Goal: Transaction & Acquisition: Purchase product/service

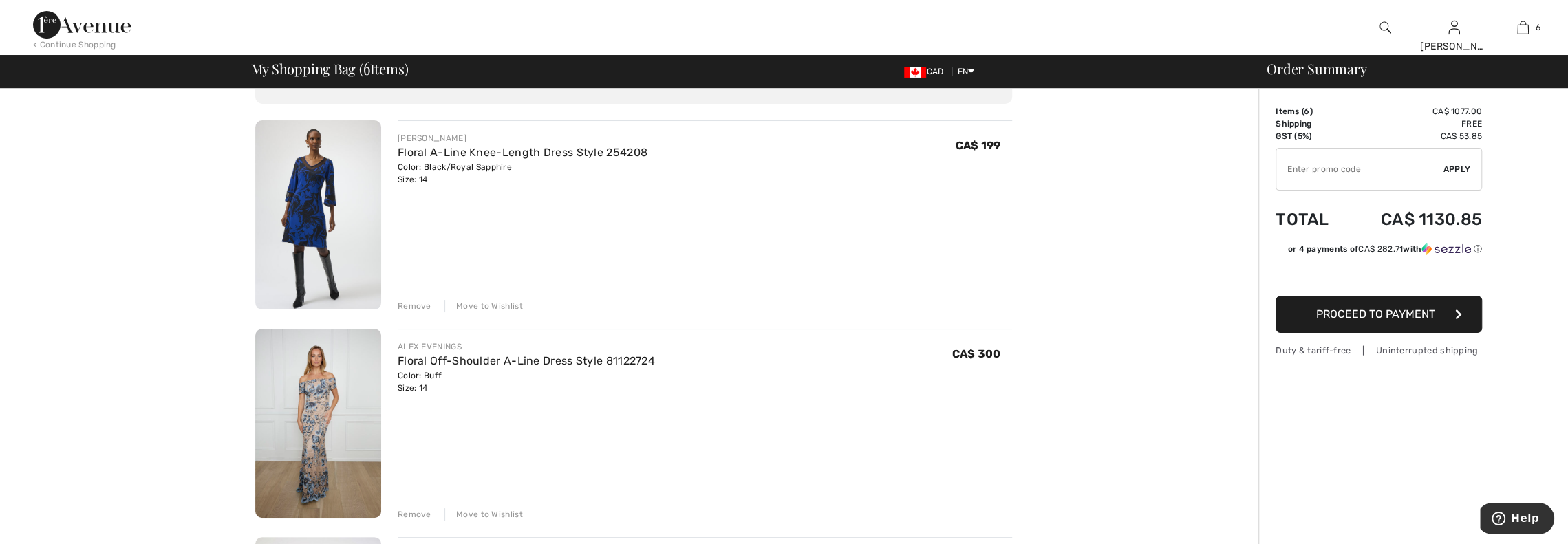
scroll to position [69, 0]
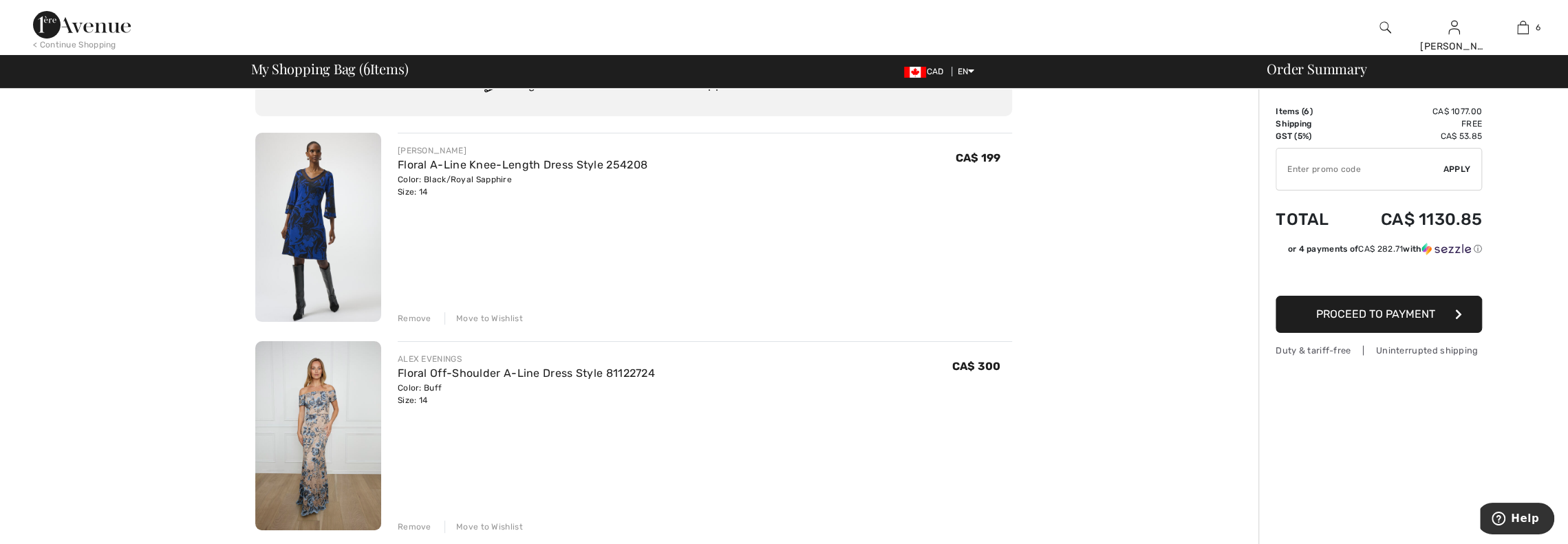
click at [309, 397] on img at bounding box center [318, 436] width 126 height 189
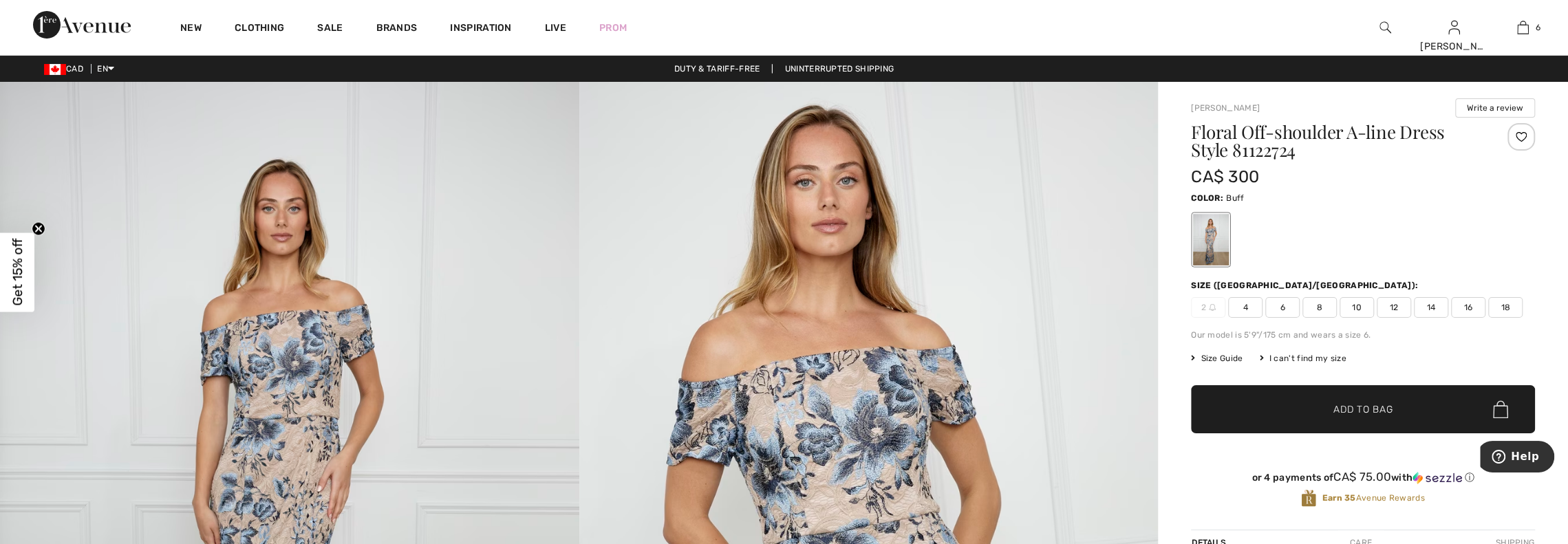
click at [800, 410] on img at bounding box center [869, 515] width 579 height 867
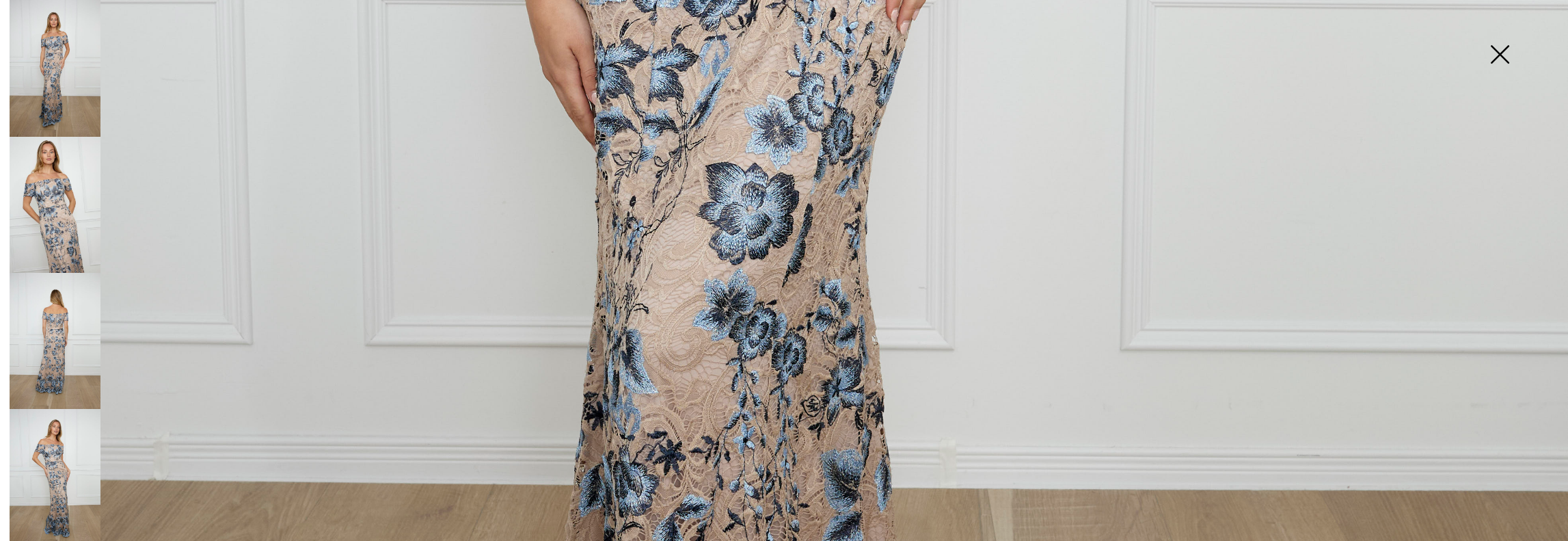
scroll to position [752, 0]
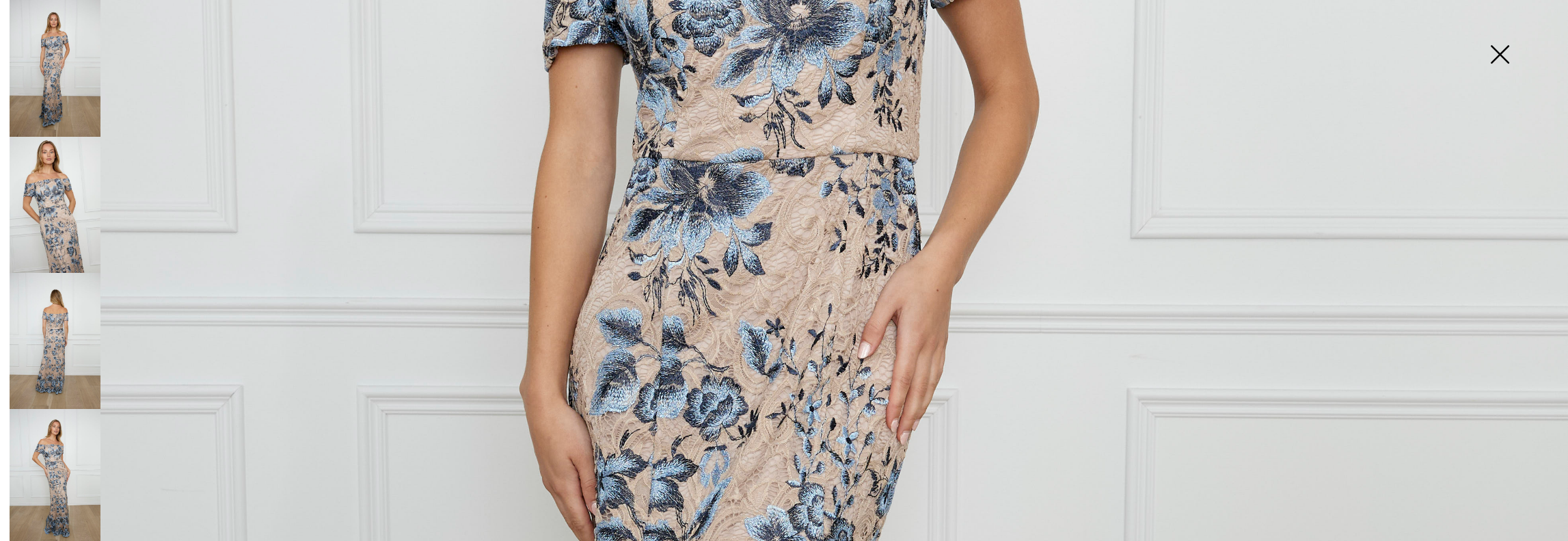
click at [55, 214] on img at bounding box center [55, 204] width 91 height 136
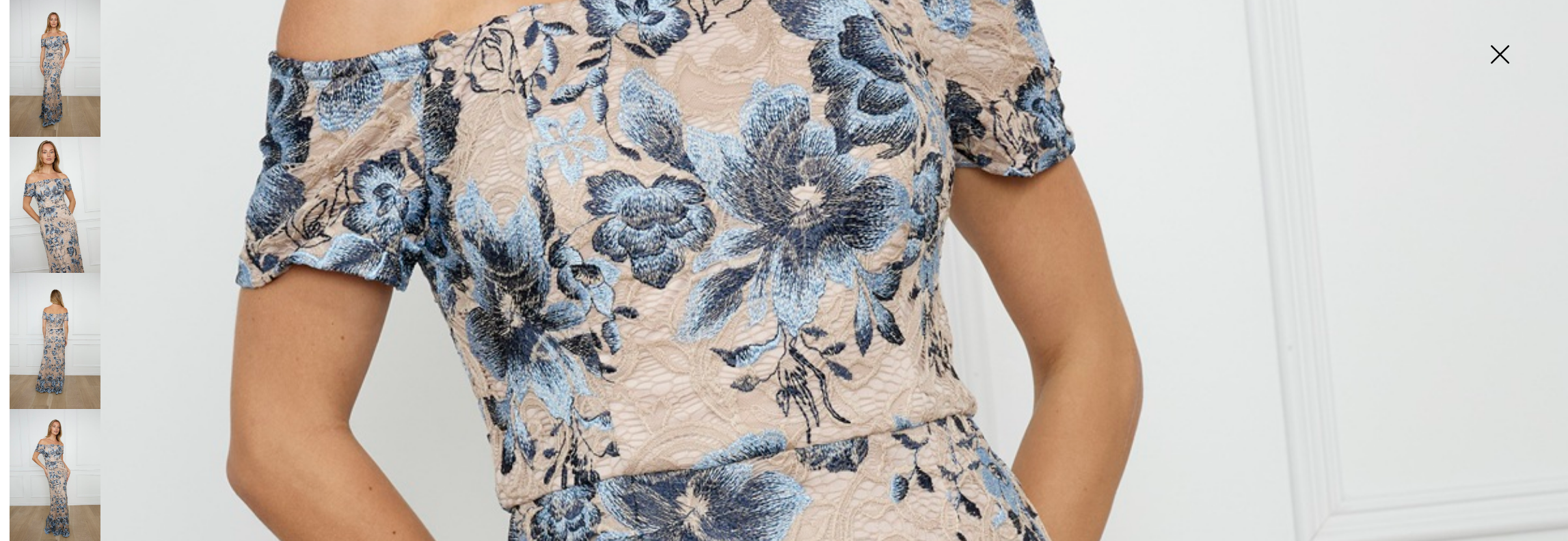
scroll to position [1163, 0]
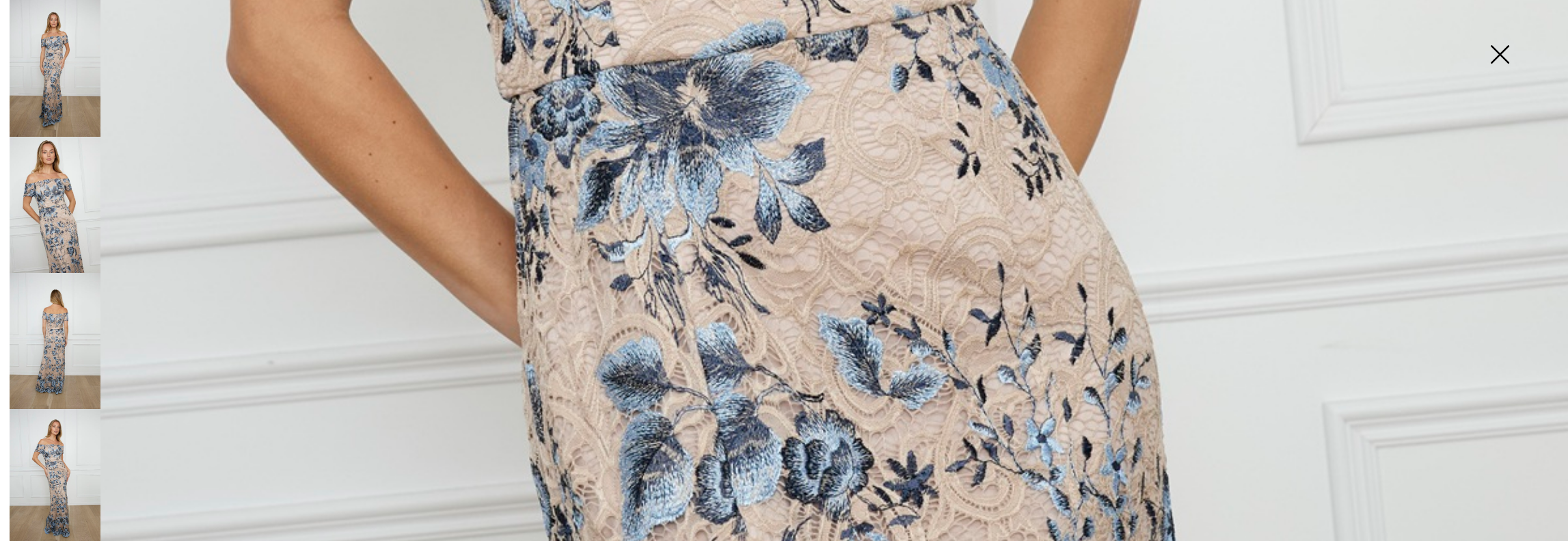
click at [49, 344] on img at bounding box center [55, 341] width 91 height 137
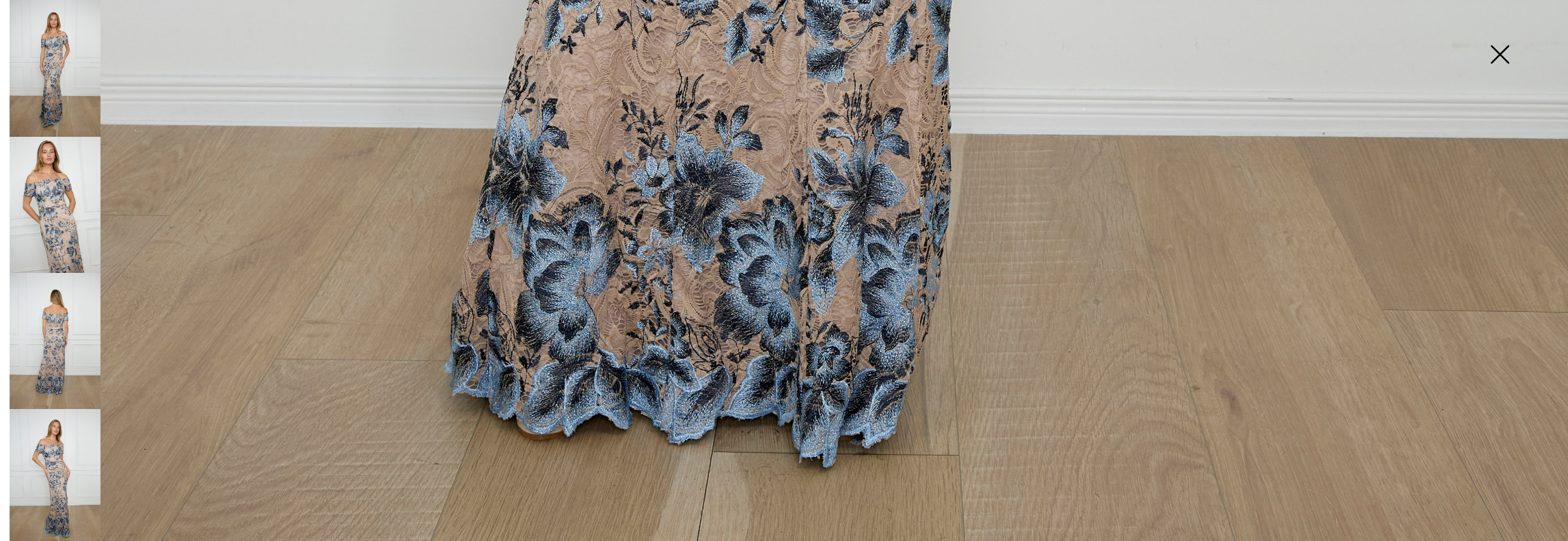
scroll to position [1641, 0]
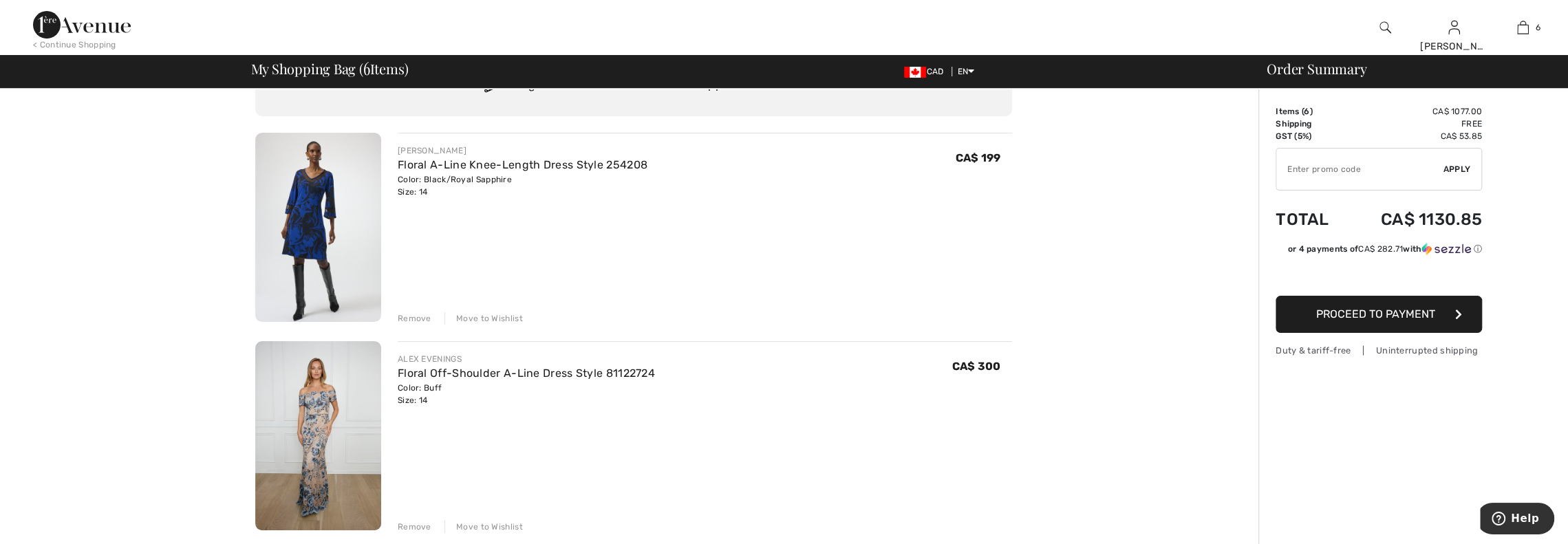
click at [409, 527] on div "Remove" at bounding box center [414, 526] width 34 height 12
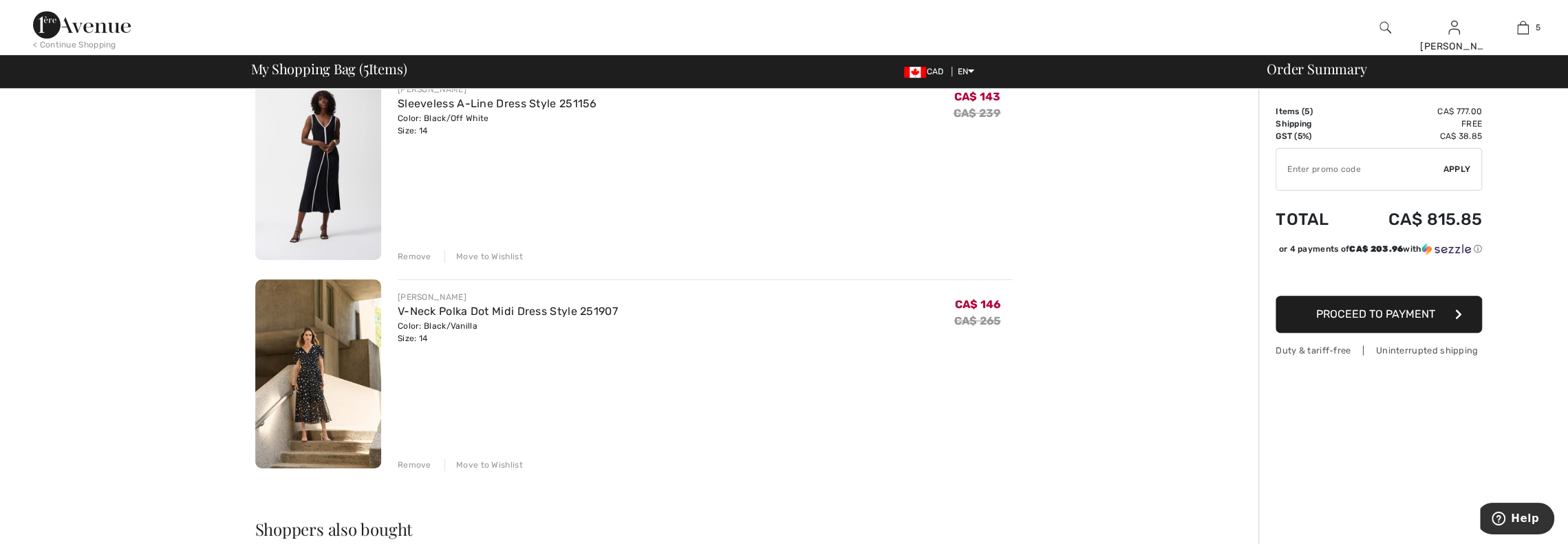
scroll to position [756, 0]
click at [303, 412] on img at bounding box center [318, 372] width 126 height 189
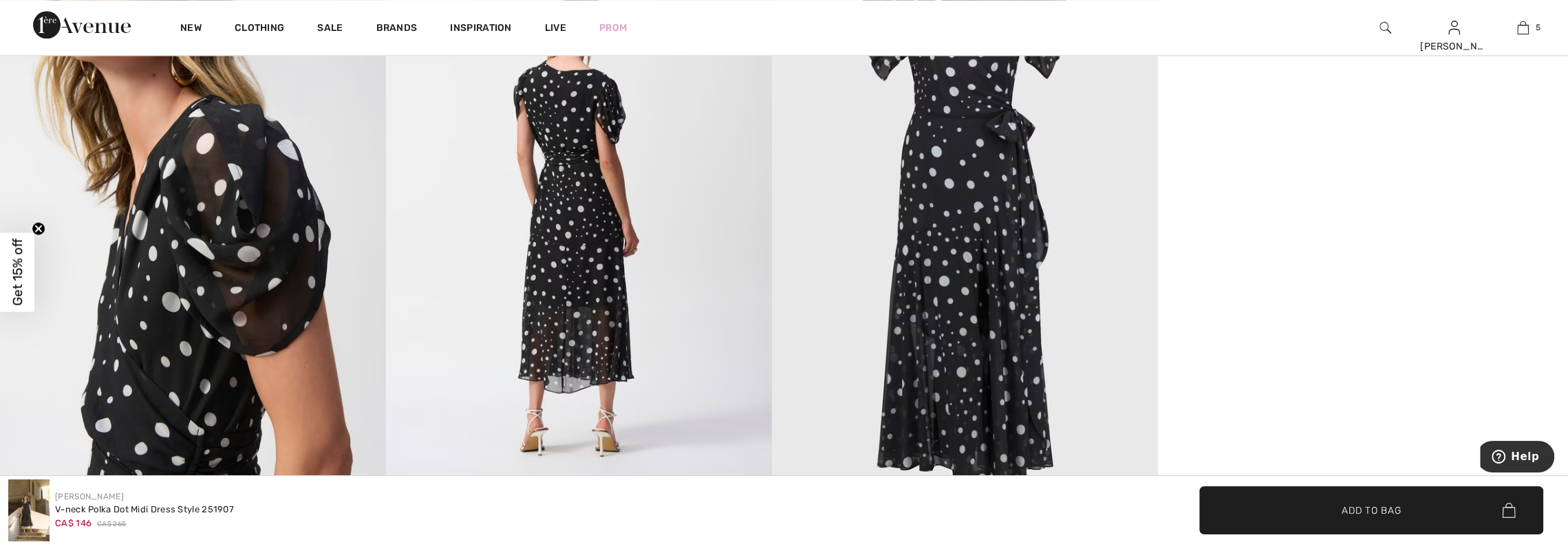
scroll to position [1650, 0]
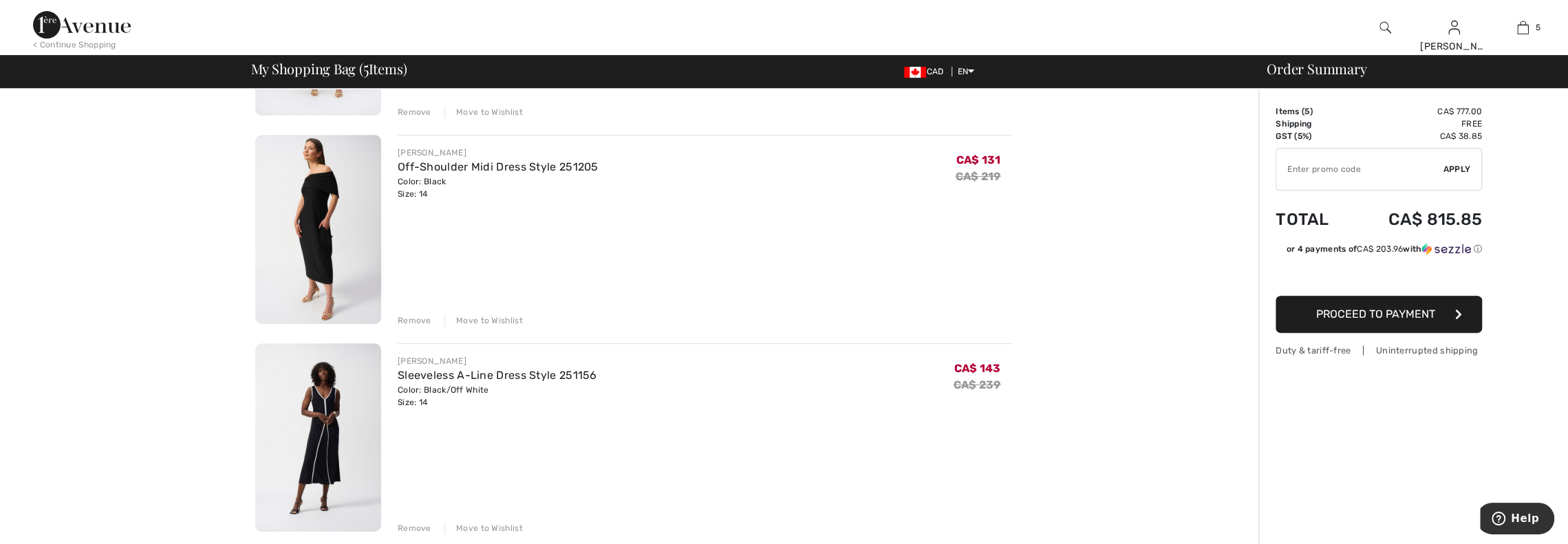
scroll to position [481, 0]
click at [313, 251] on img at bounding box center [318, 231] width 126 height 189
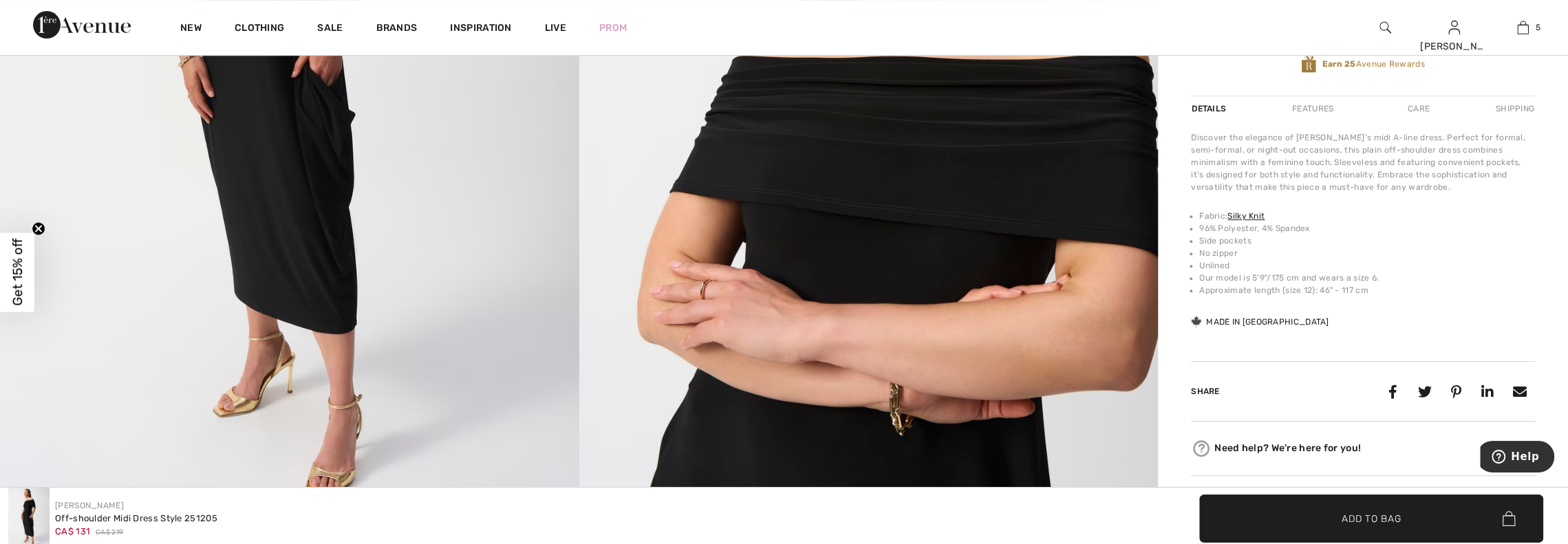
scroll to position [481, 0]
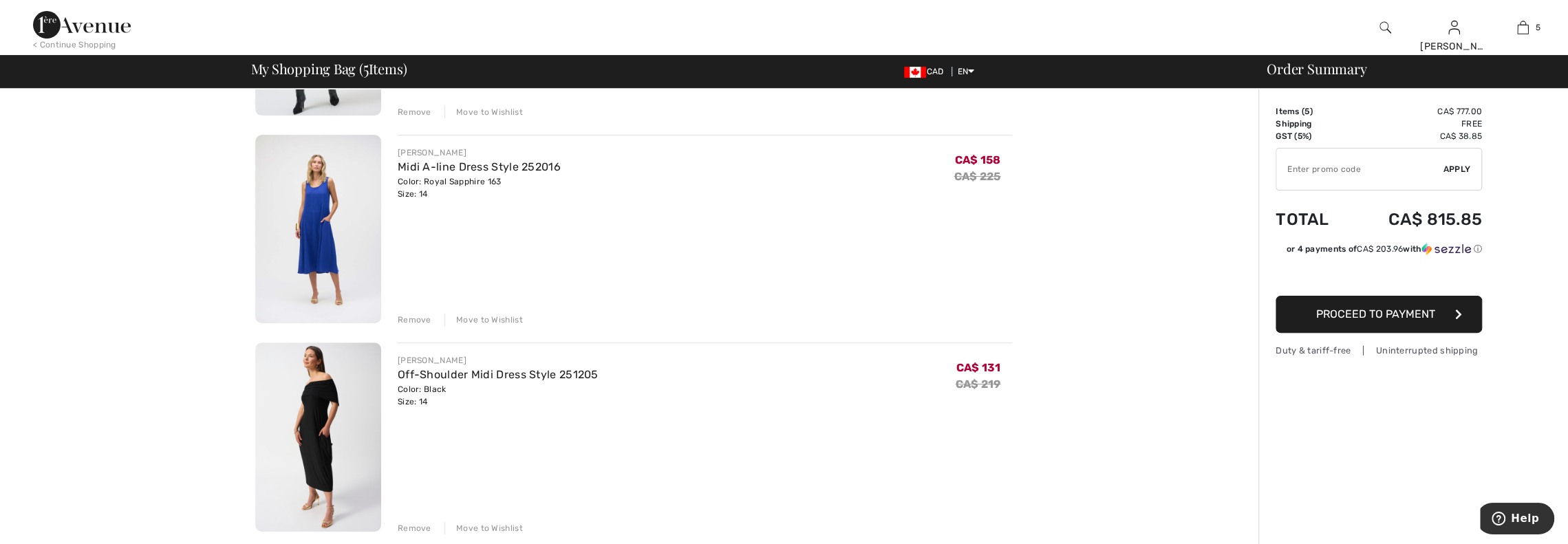
scroll to position [275, 0]
click at [411, 172] on link "Midi A-line Dress Style 252016" at bounding box center [479, 167] width 163 height 13
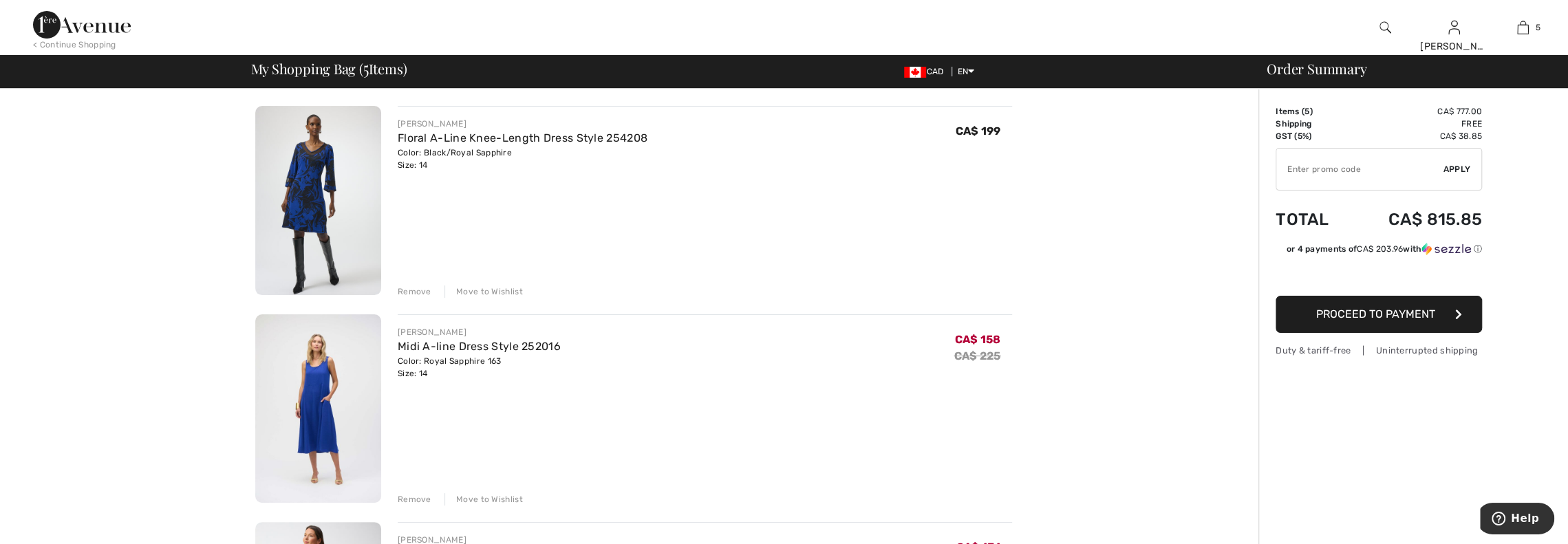
scroll to position [69, 0]
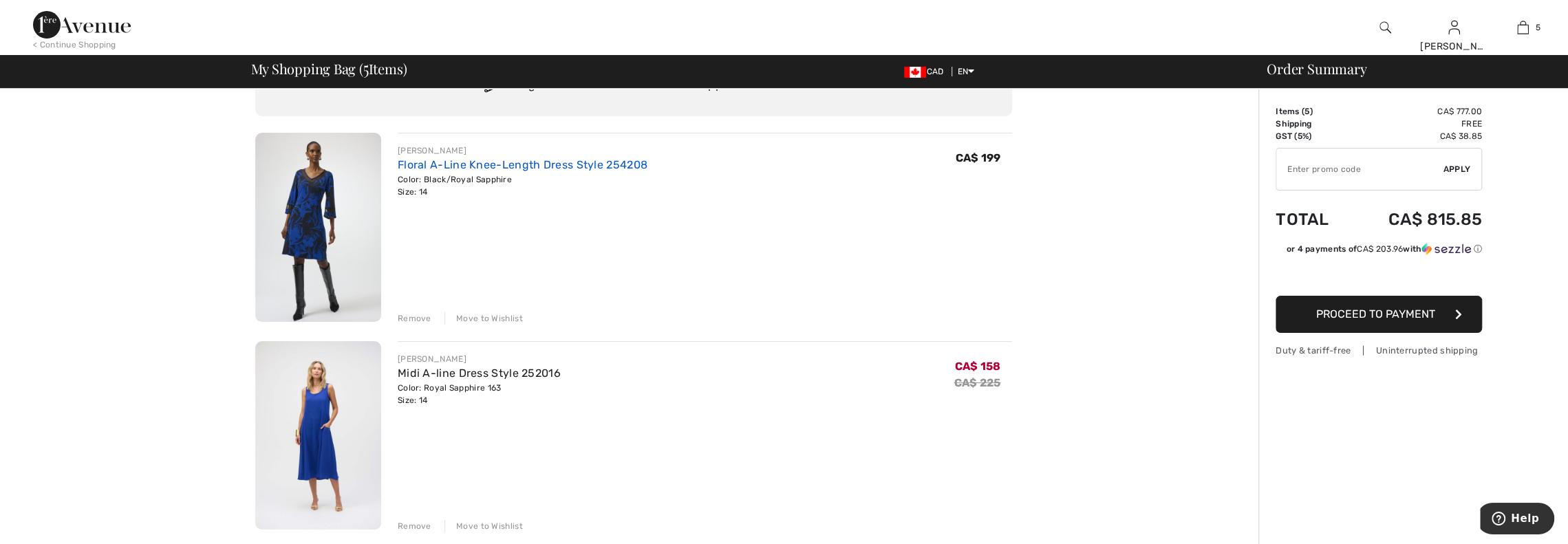
click at [466, 164] on link "Floral A-Line Knee-Length Dress Style 254208" at bounding box center [522, 164] width 250 height 13
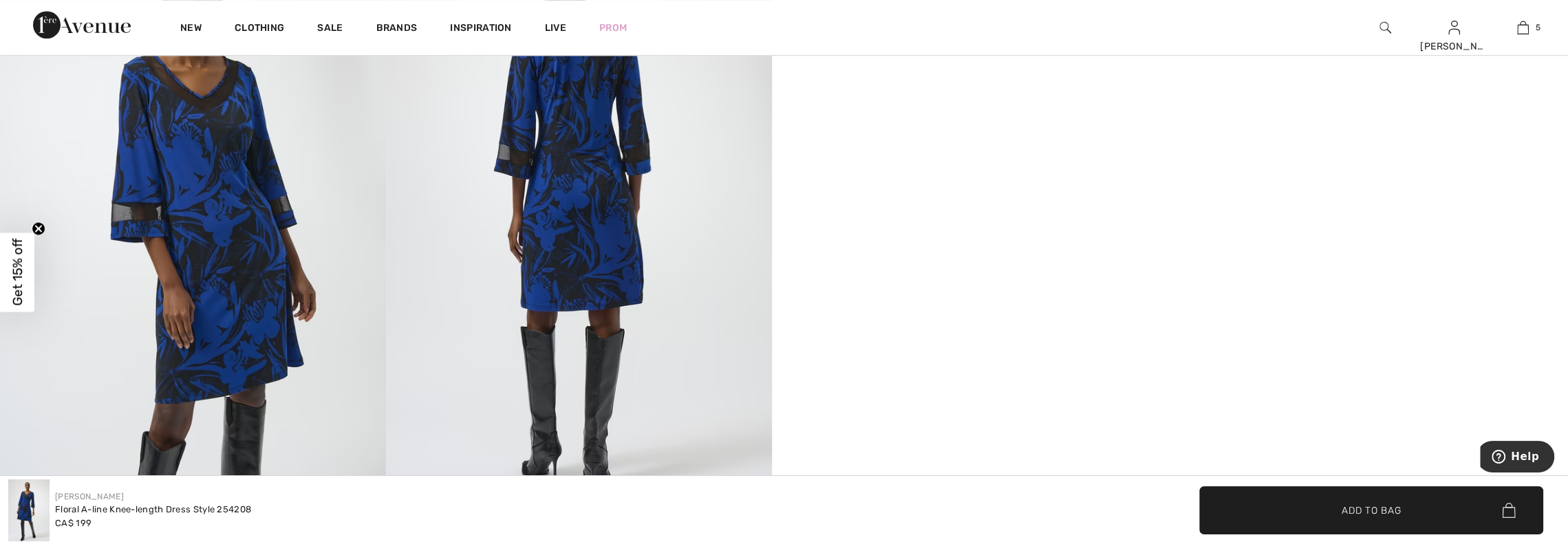
scroll to position [894, 0]
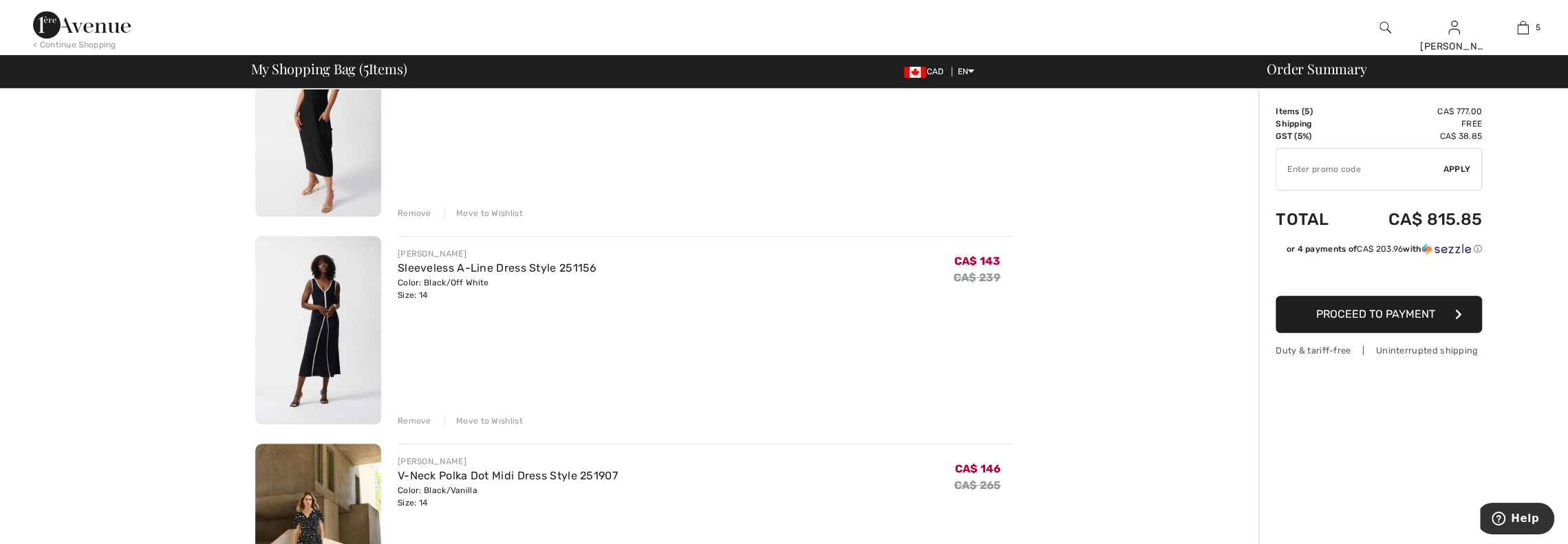
scroll to position [619, 0]
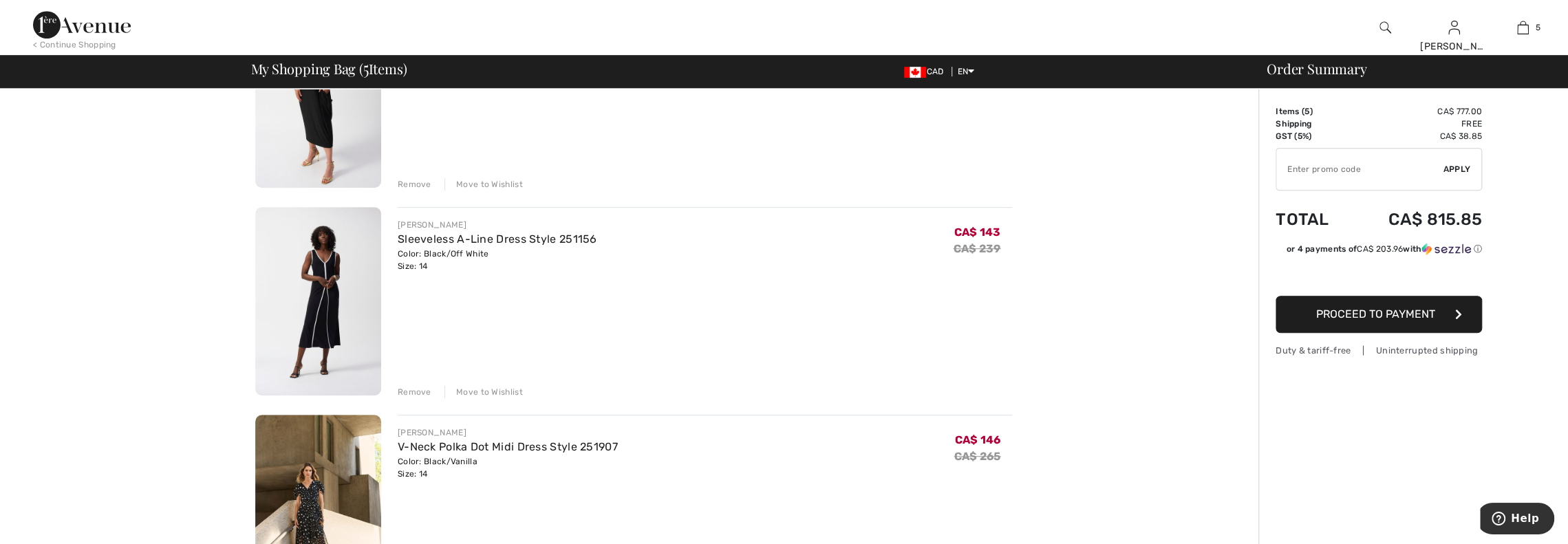
click at [333, 277] on img at bounding box center [318, 302] width 126 height 189
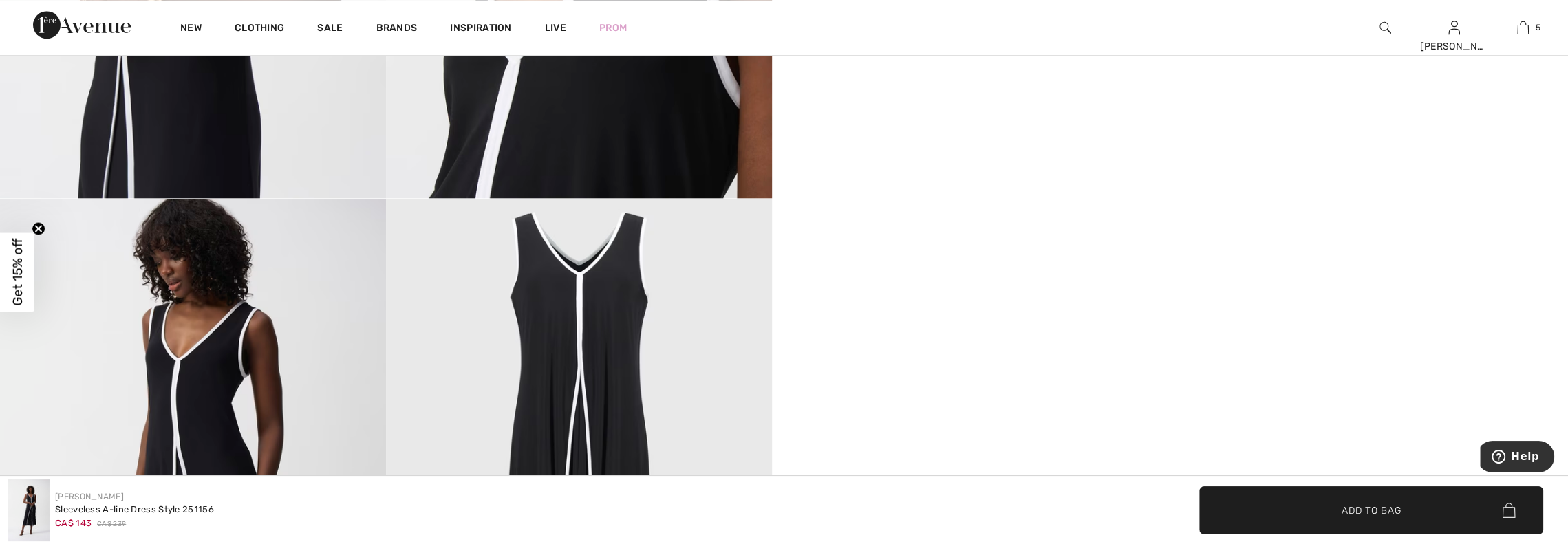
scroll to position [1169, 0]
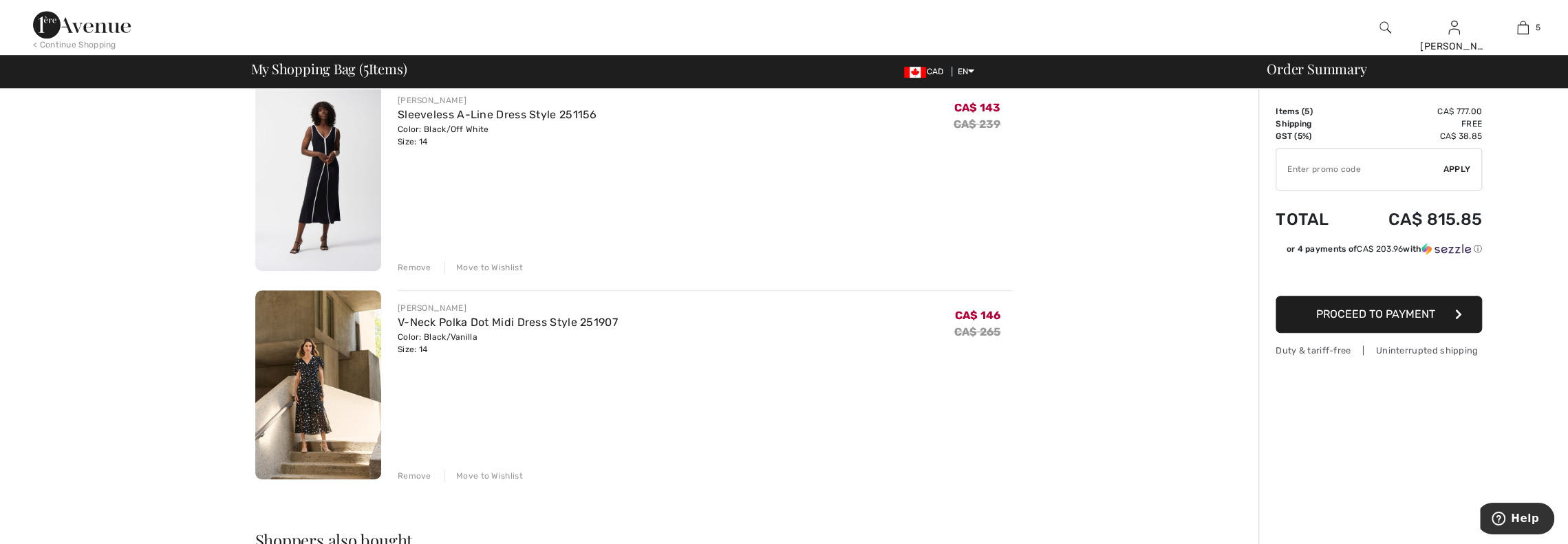
scroll to position [825, 0]
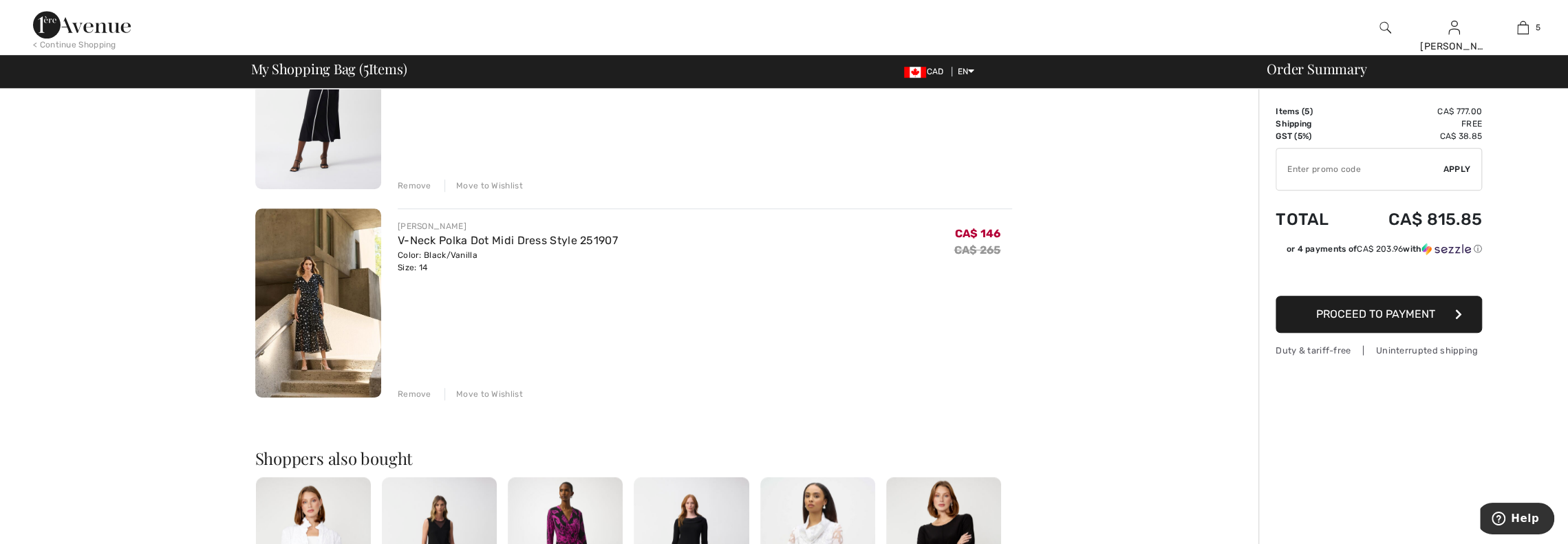
click at [422, 395] on div "Remove" at bounding box center [414, 394] width 34 height 12
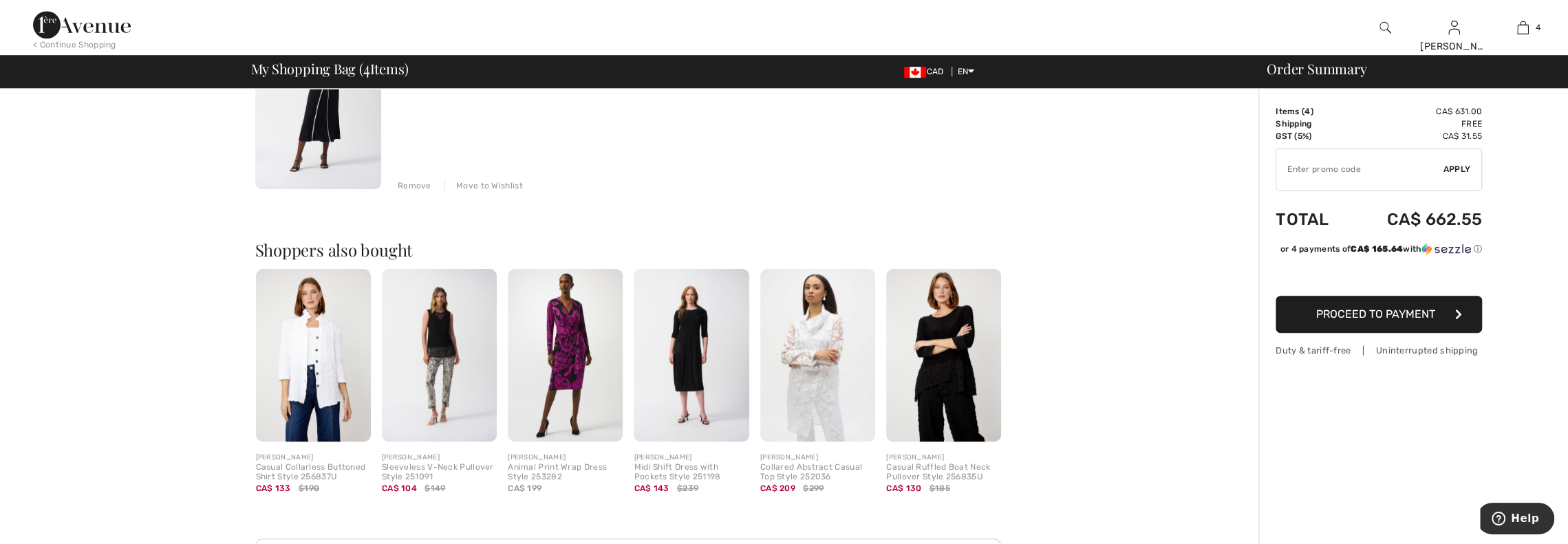
click at [416, 186] on div "Remove" at bounding box center [414, 186] width 34 height 12
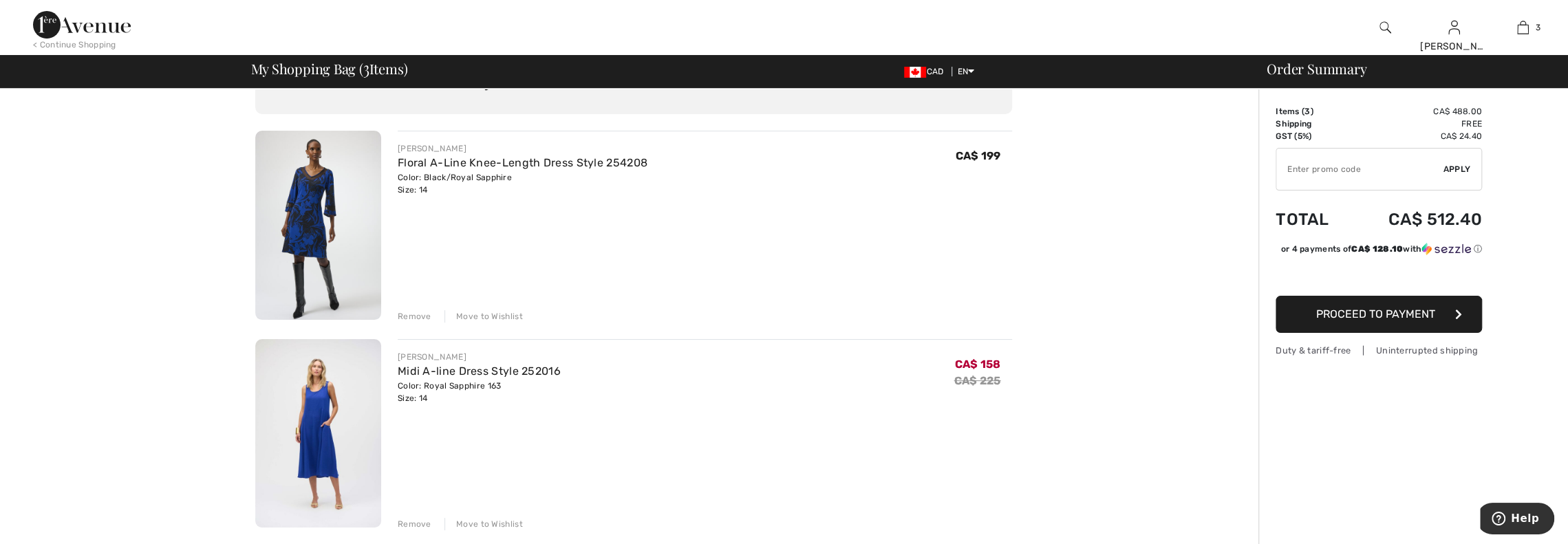
scroll to position [52, 0]
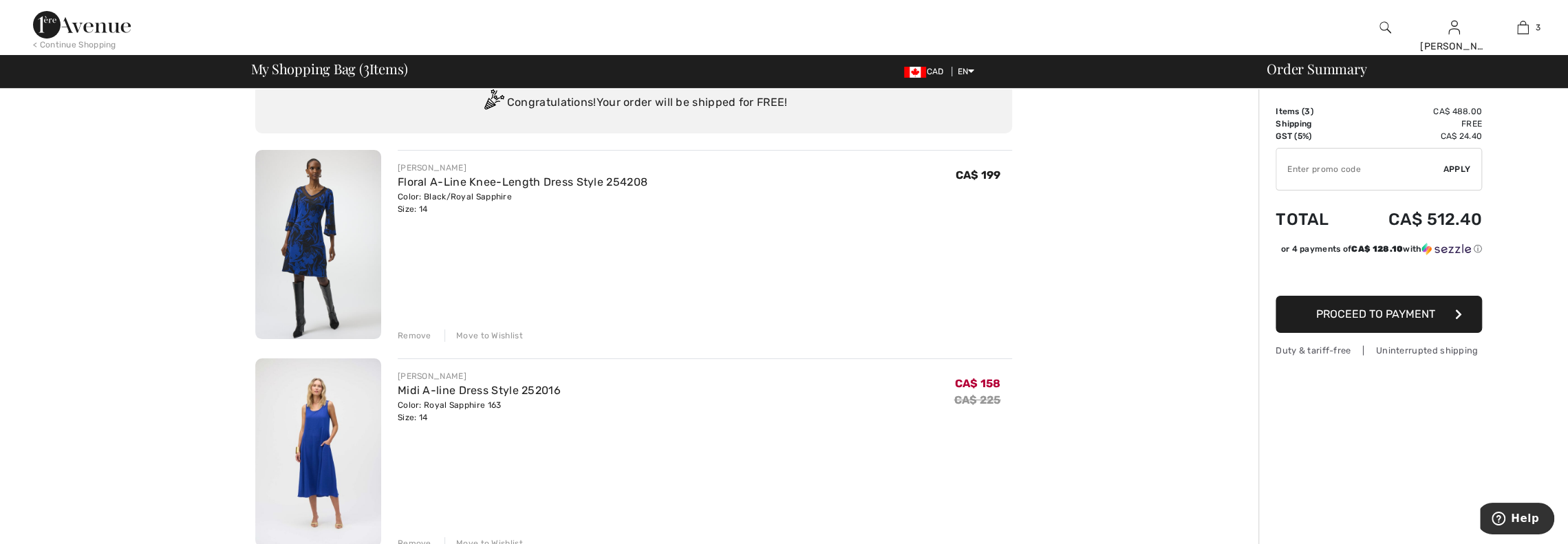
click at [484, 335] on div "Move to Wishlist" at bounding box center [483, 335] width 79 height 12
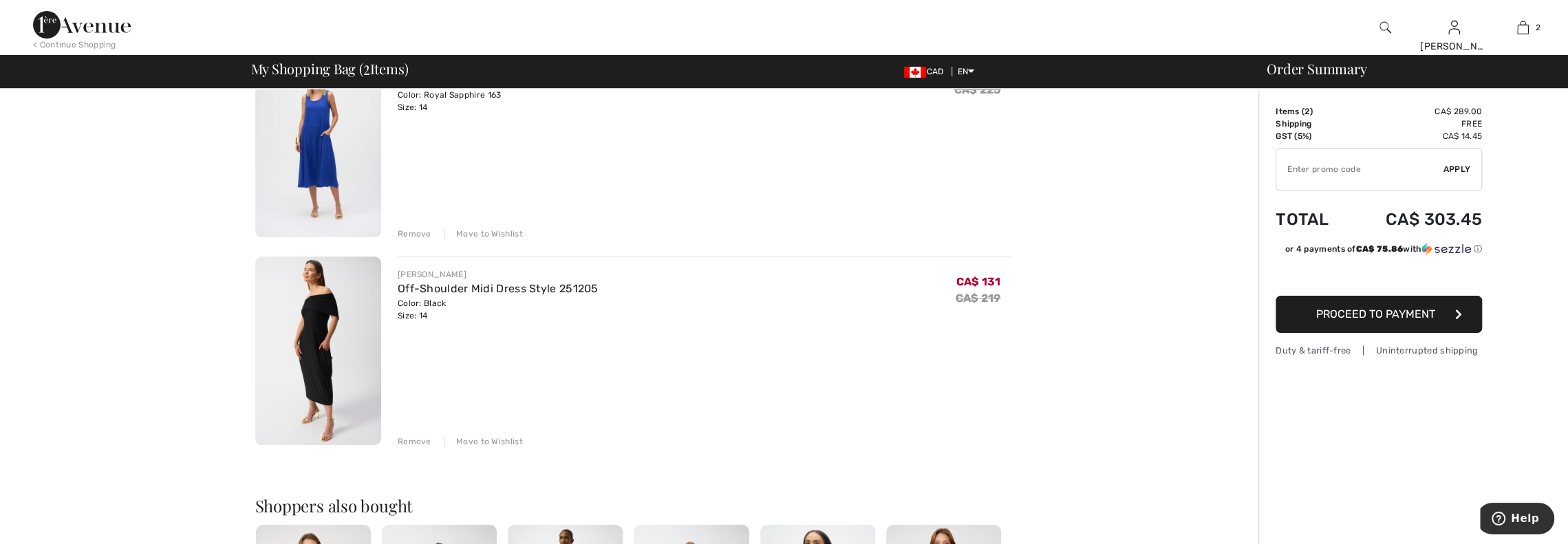
scroll to position [121, 0]
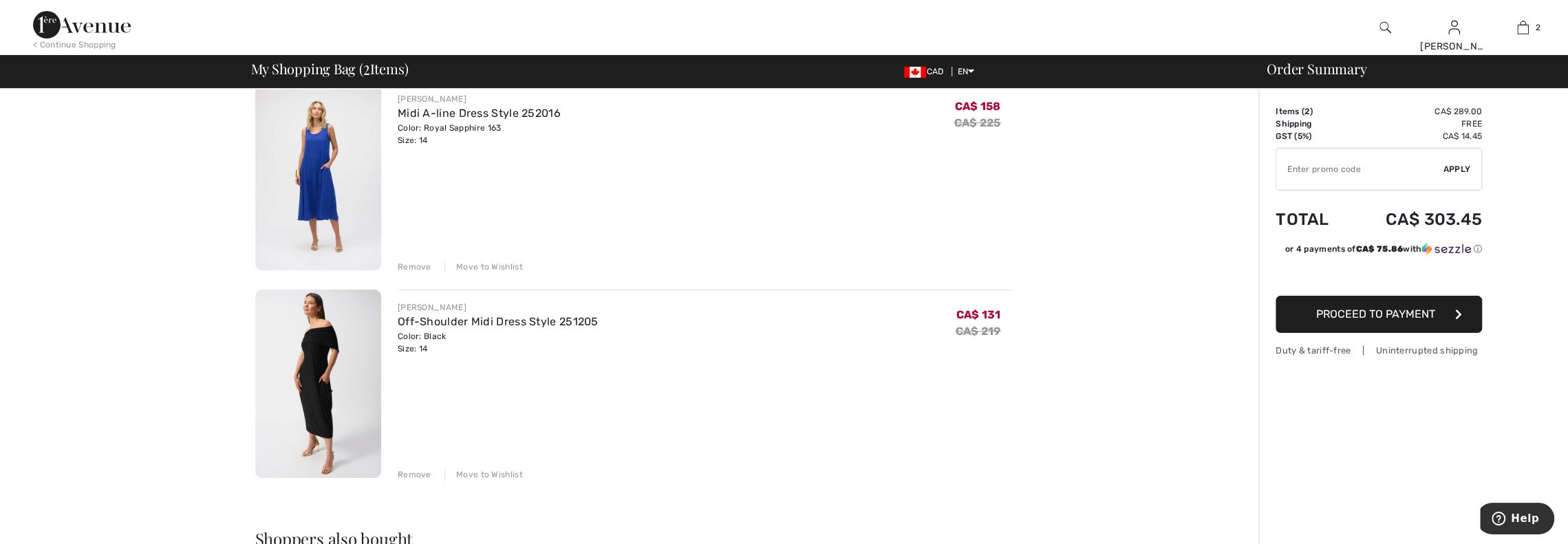
click at [321, 386] on img at bounding box center [318, 384] width 126 height 189
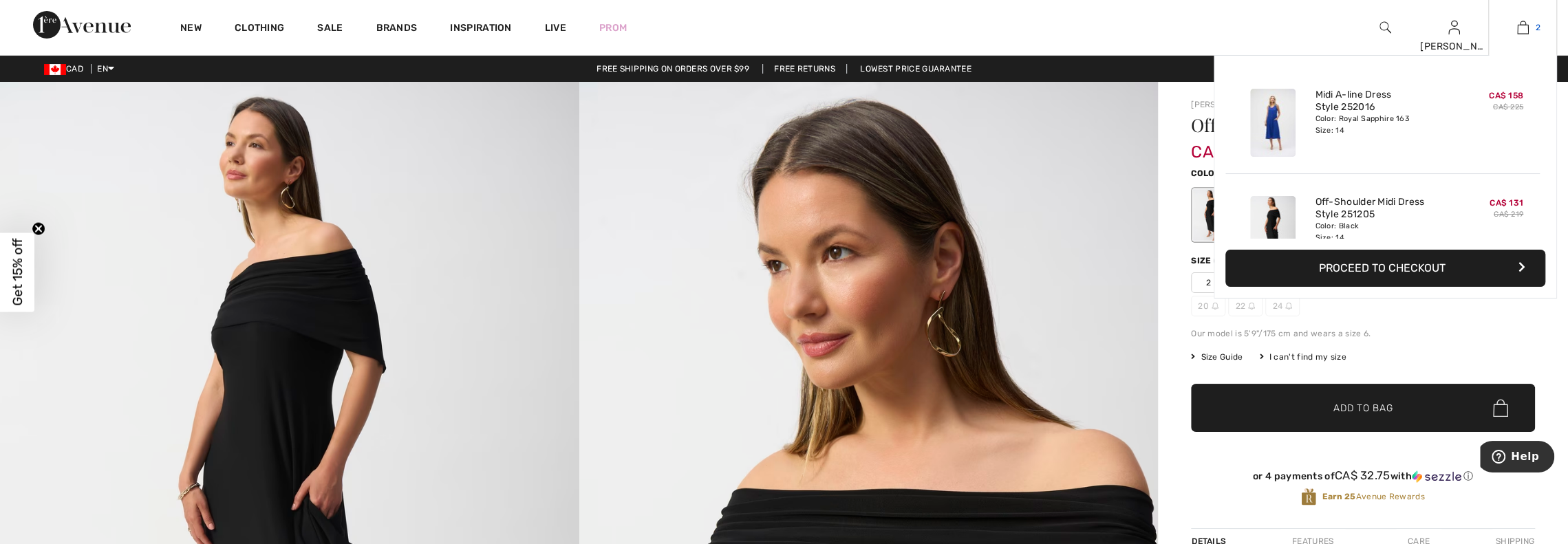
click at [1518, 35] on img at bounding box center [1523, 28] width 11 height 17
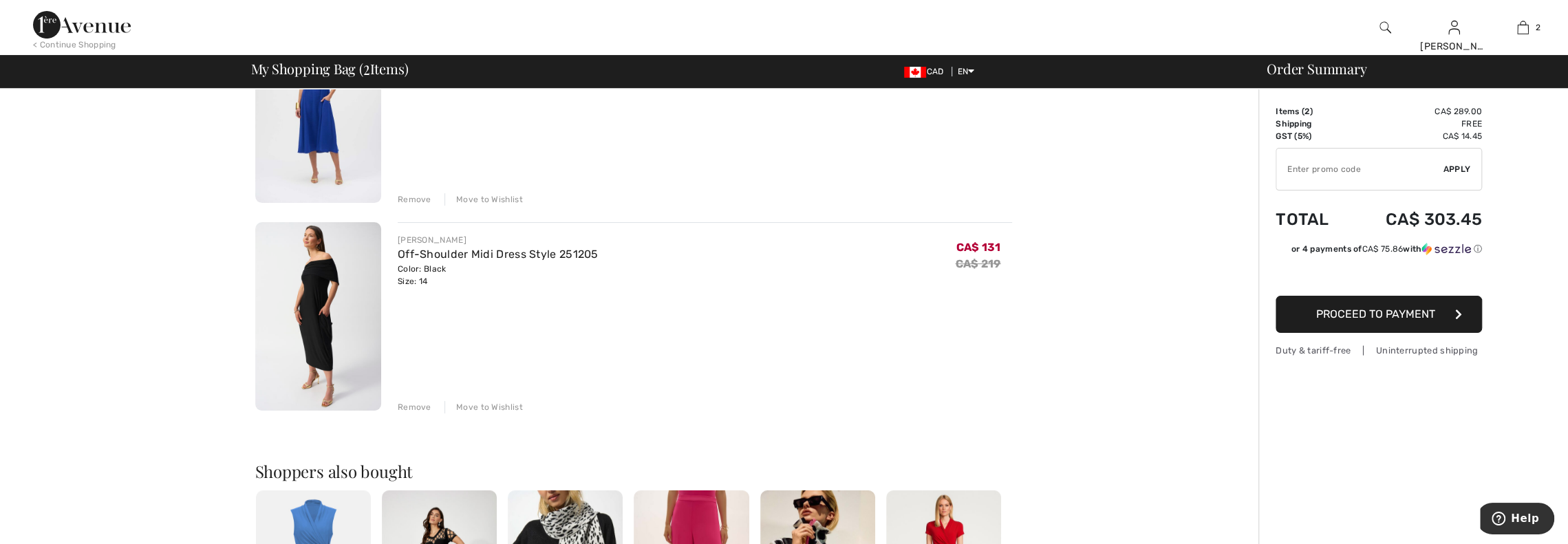
scroll to position [275, 0]
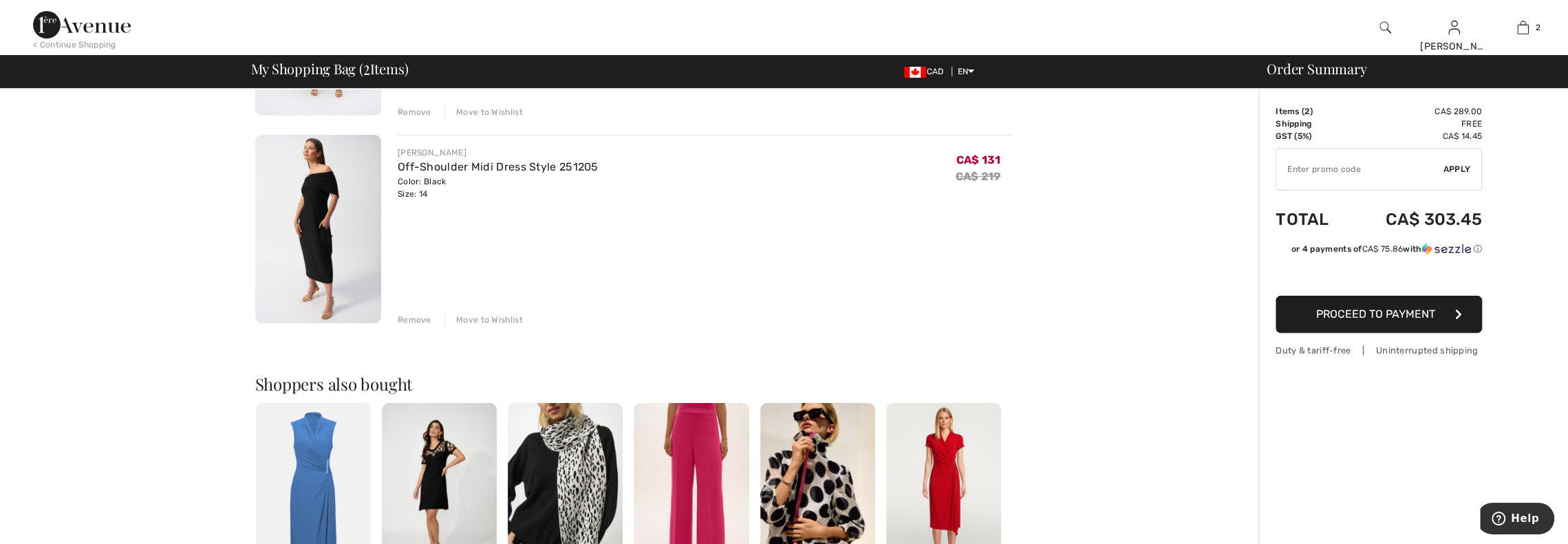
click at [334, 245] on img at bounding box center [318, 229] width 126 height 189
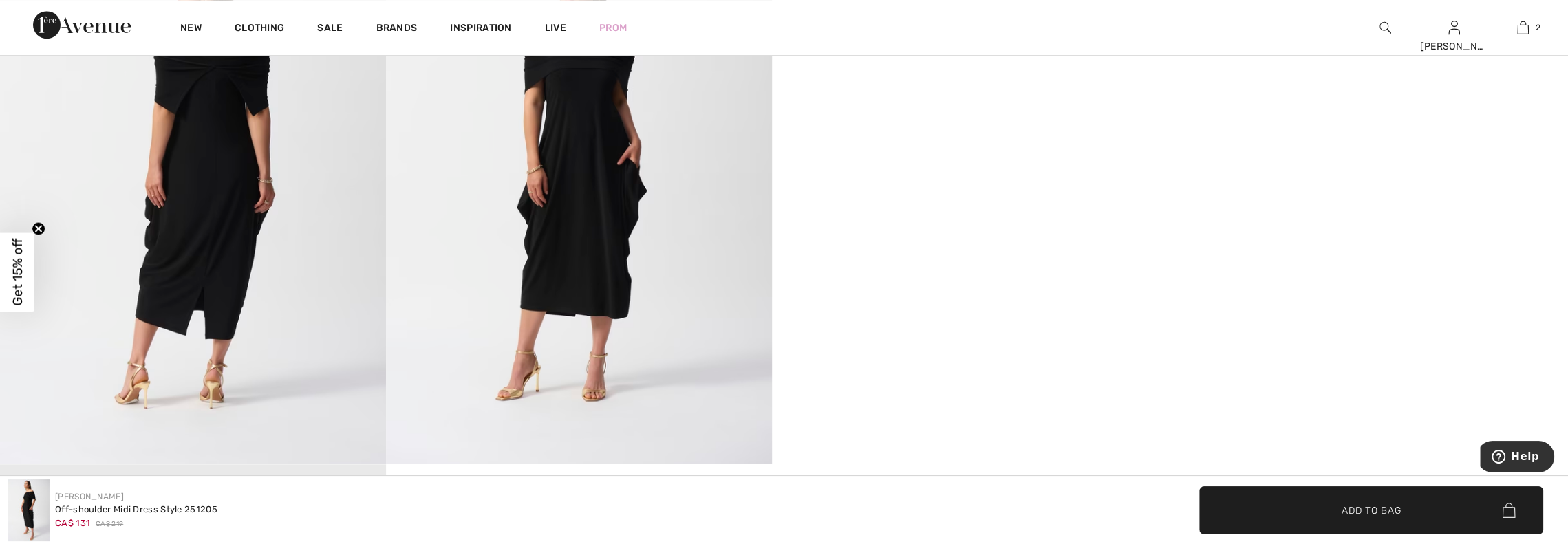
scroll to position [1169, 0]
